Goal: Check status: Check status

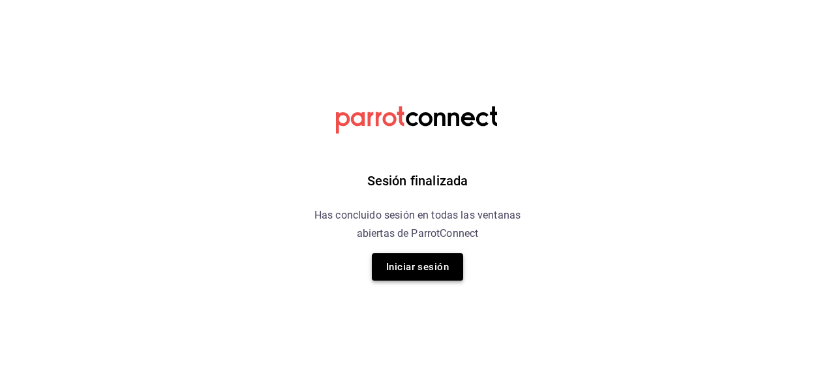
click at [437, 271] on button "Iniciar sesión" at bounding box center [417, 266] width 91 height 27
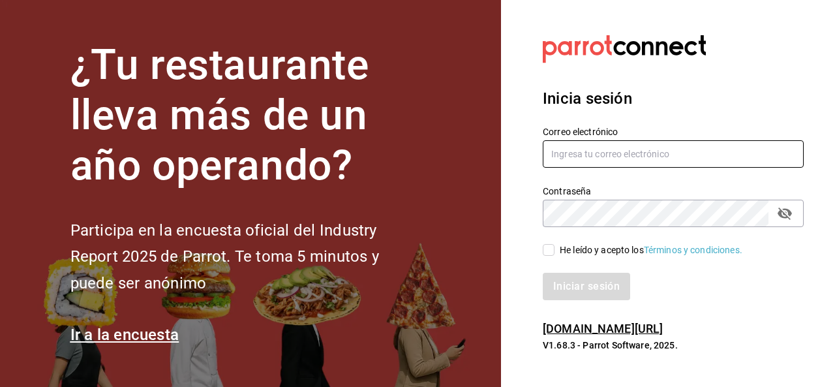
type input "omicron70@hotmail.com"
click at [549, 262] on div "Iniciar sesión" at bounding box center [665, 278] width 277 height 43
click at [549, 251] on input "He leído y acepto los Términos y condiciones." at bounding box center [549, 250] width 12 height 12
checkbox input "true"
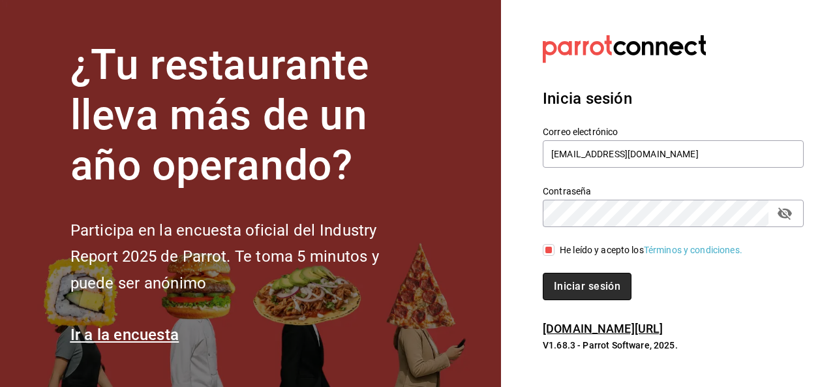
click at [562, 288] on button "Iniciar sesión" at bounding box center [587, 286] width 89 height 27
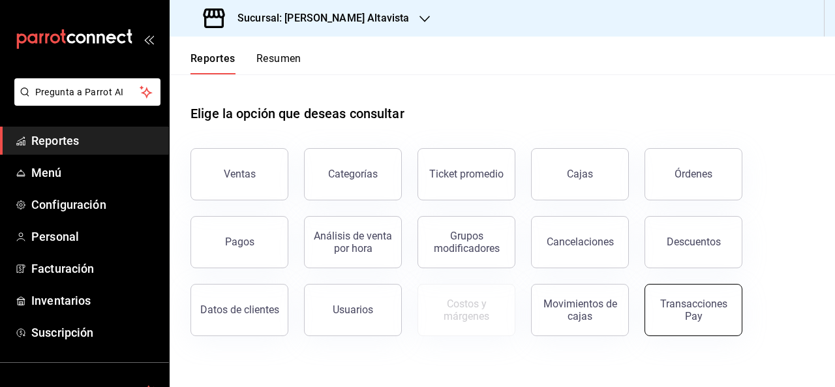
click at [687, 307] on div "Transacciones Pay" at bounding box center [693, 309] width 81 height 25
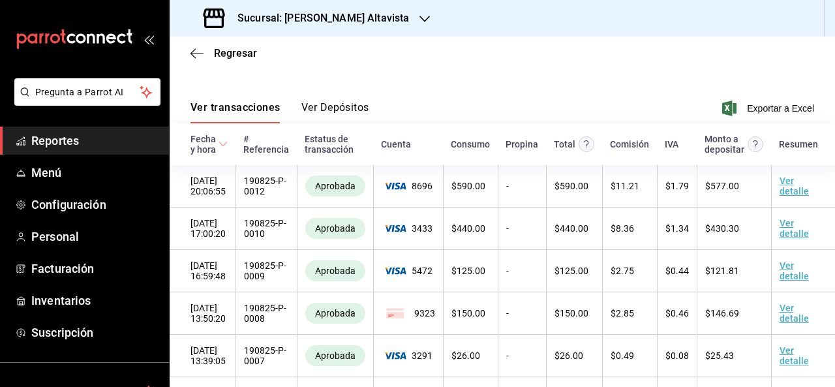
scroll to position [104, 0]
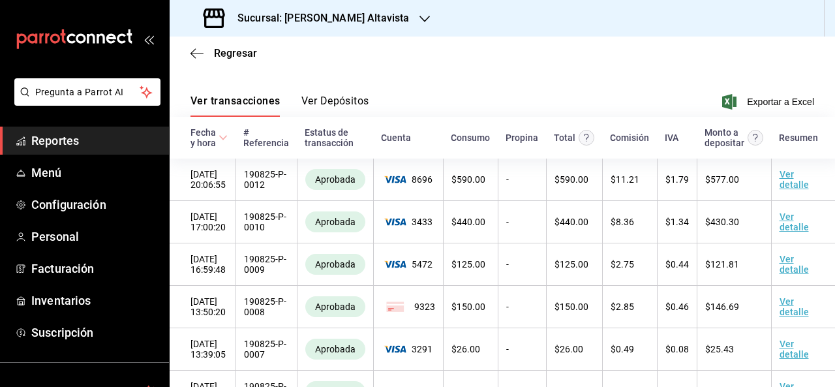
click at [347, 92] on div "Ver transacciones Ver Depósitos Exportar a Excel" at bounding box center [502, 98] width 624 height 38
click at [347, 96] on button "Ver Depósitos" at bounding box center [335, 106] width 68 height 22
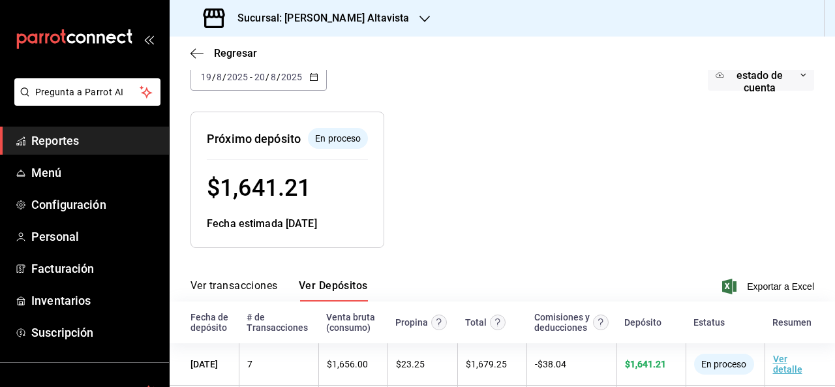
click at [416, 17] on div "Sucursal: Mielmesabe Suc Altavista" at bounding box center [307, 18] width 255 height 37
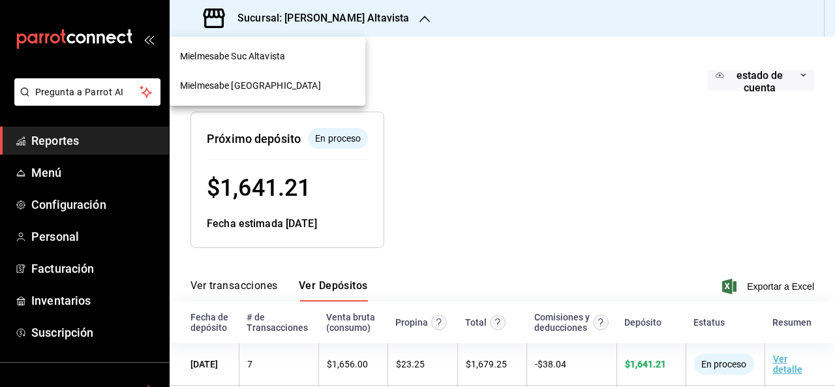
click at [307, 83] on div "Mielmesabe Roma" at bounding box center [267, 86] width 175 height 14
